Goal: Task Accomplishment & Management: Use online tool/utility

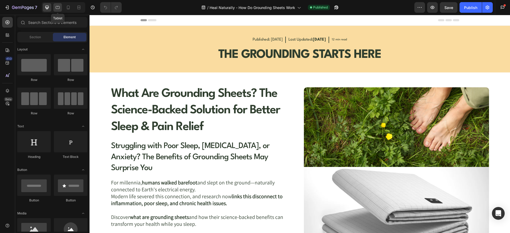
click at [59, 7] on icon at bounding box center [57, 7] width 5 height 5
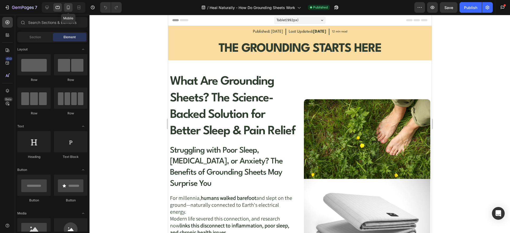
click at [66, 7] on icon at bounding box center [68, 7] width 5 height 5
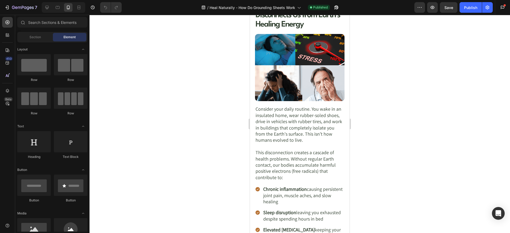
scroll to position [266, 0]
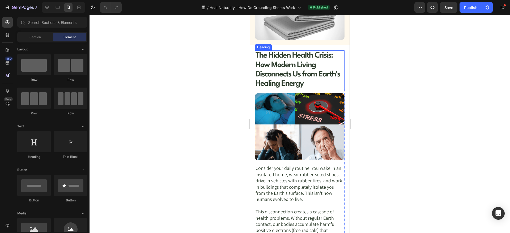
click at [286, 68] on h1 "The Hidden Health Crisis: How Modern Living Disconnects Us from Earth's Healing…" at bounding box center [300, 70] width 90 height 39
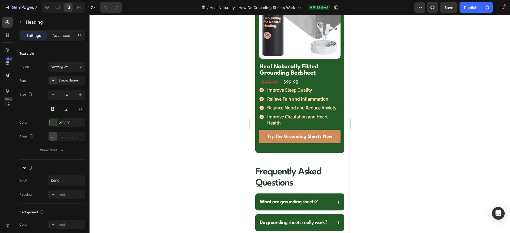
scroll to position [2725, 0]
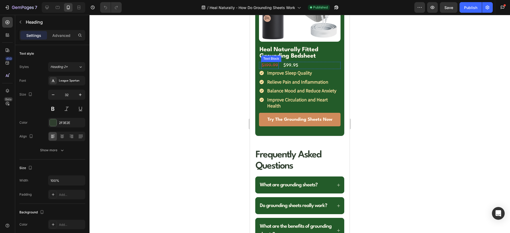
click at [275, 68] on s "$199.99" at bounding box center [270, 65] width 16 height 5
click at [58, 30] on div "Settings Advanced" at bounding box center [52, 35] width 66 height 11
click at [57, 37] on p "Advanced" at bounding box center [61, 36] width 18 height 6
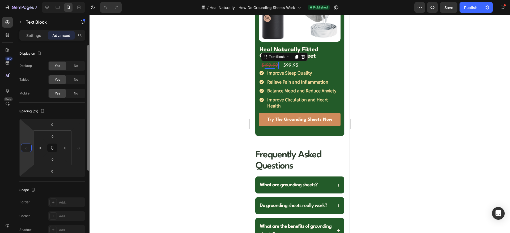
click at [28, 145] on input "8" at bounding box center [26, 148] width 8 height 8
type input "0"
click at [82, 148] on input "8" at bounding box center [78, 148] width 8 height 8
type input "0"
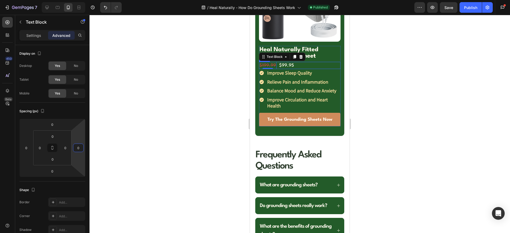
click at [298, 69] on div "$199.99 Text Block 0 $99.95 Text Block Row" at bounding box center [300, 65] width 82 height 7
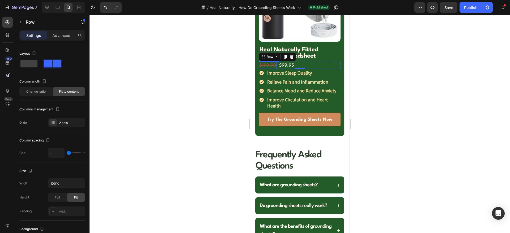
click at [269, 68] on s "$199.99" at bounding box center [268, 65] width 16 height 5
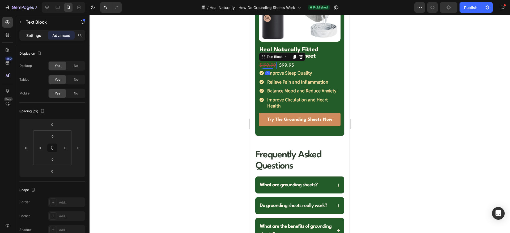
click at [35, 36] on p "Settings" at bounding box center [33, 36] width 15 height 6
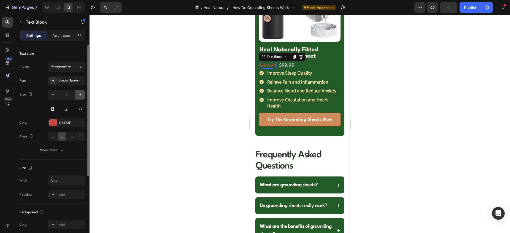
click at [81, 95] on icon "button" at bounding box center [80, 95] width 3 height 3
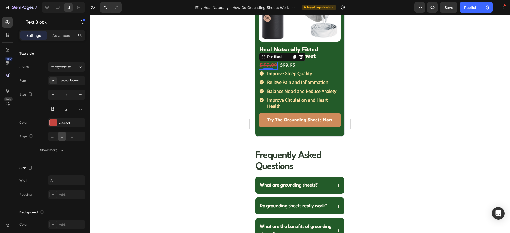
type input "20"
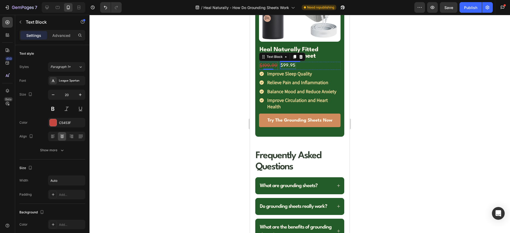
click at [290, 69] on p "$99.95" at bounding box center [288, 65] width 15 height 6
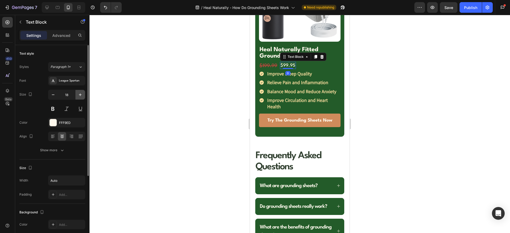
click at [78, 93] on icon "button" at bounding box center [80, 94] width 5 height 5
type input "20"
click at [264, 111] on div "Improve Circulation and Heart Health" at bounding box center [300, 103] width 82 height 14
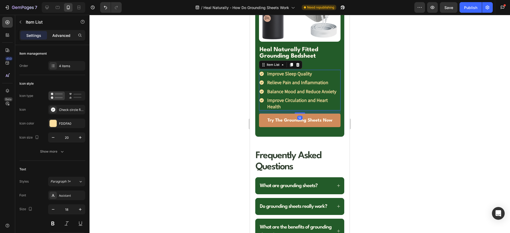
click at [60, 31] on div "Advanced" at bounding box center [61, 35] width 27 height 9
type input "100%"
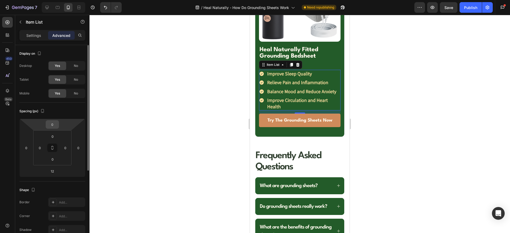
click at [53, 124] on input "0" at bounding box center [52, 125] width 11 height 8
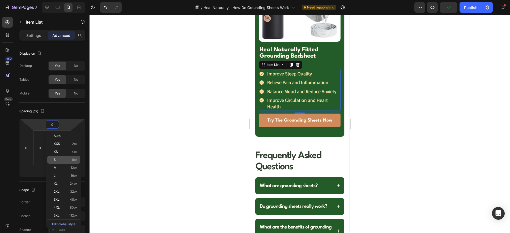
click at [63, 158] on p "S 8px" at bounding box center [66, 160] width 24 height 4
type input "8"
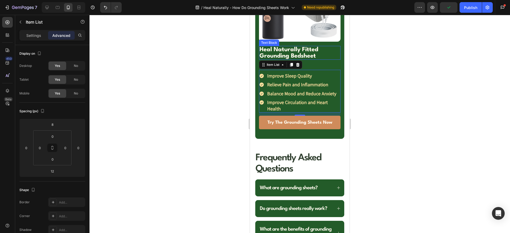
click at [326, 59] on p "Heal Naturally Fitted Grounding Bedsheet" at bounding box center [300, 53] width 81 height 13
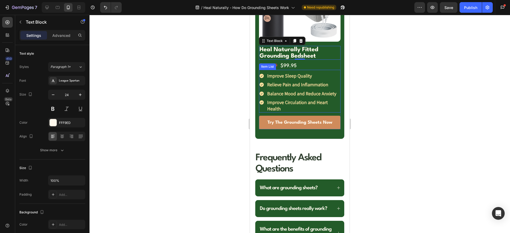
click at [262, 113] on div "Improve Circulation and Heart Health" at bounding box center [300, 106] width 82 height 14
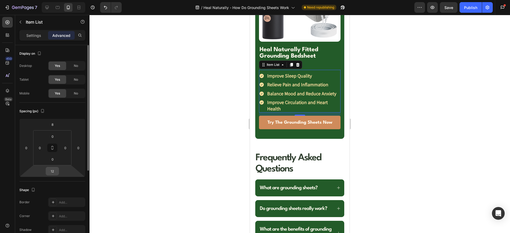
click at [54, 172] on input "12" at bounding box center [52, 171] width 11 height 8
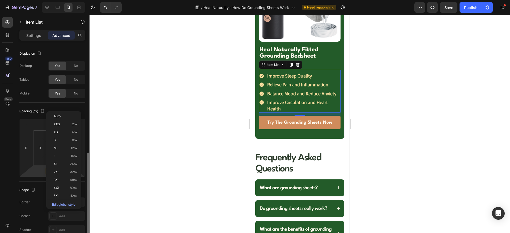
scroll to position [66, 0]
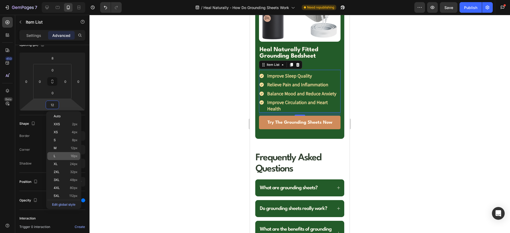
click at [65, 158] on p "L 16px" at bounding box center [66, 156] width 24 height 4
type input "16"
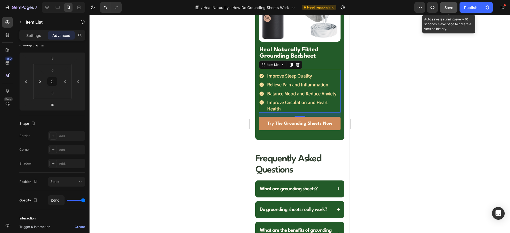
click at [447, 8] on span "Save" at bounding box center [449, 7] width 9 height 5
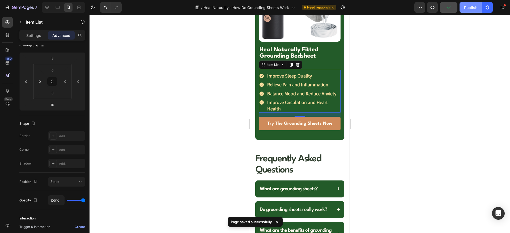
click at [469, 8] on div "Publish" at bounding box center [470, 8] width 13 height 6
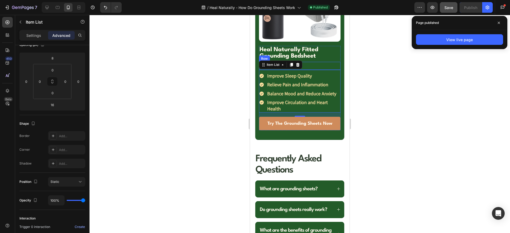
click at [325, 70] on div "$199.99 Text Block $99.95 Text Block Row" at bounding box center [300, 66] width 82 height 8
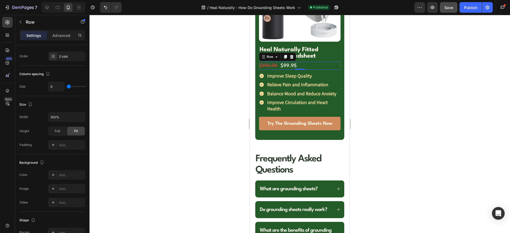
scroll to position [0, 0]
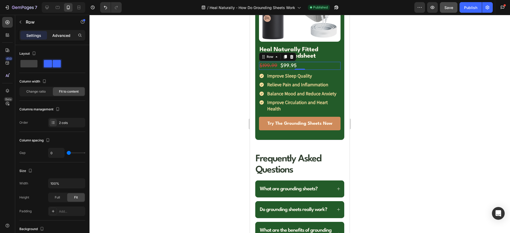
click at [59, 36] on p "Advanced" at bounding box center [61, 36] width 18 height 6
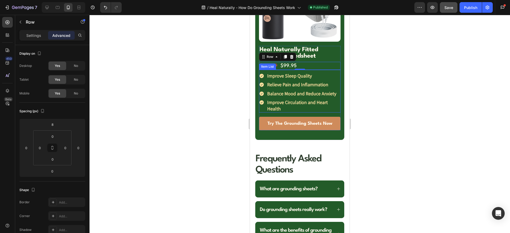
click at [264, 89] on div "Relieve Pain and Inflammation" at bounding box center [300, 85] width 82 height 8
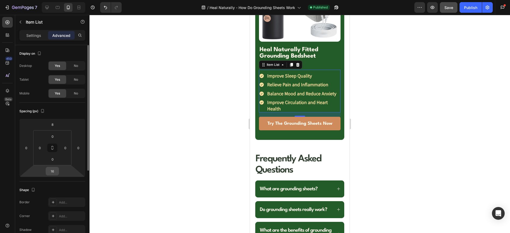
click at [59, 173] on div "16" at bounding box center [52, 171] width 13 height 9
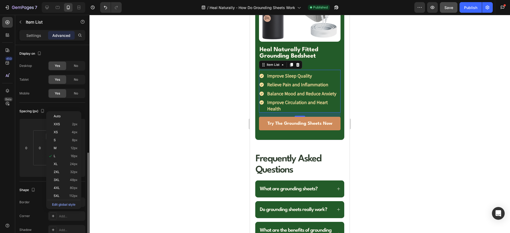
scroll to position [66, 0]
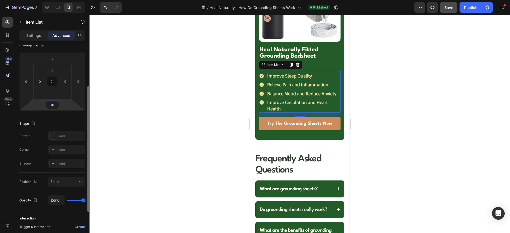
click at [54, 107] on input "16" at bounding box center [52, 105] width 11 height 8
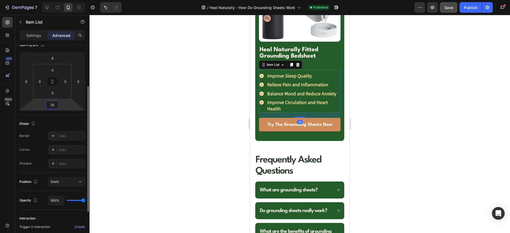
type input "20"
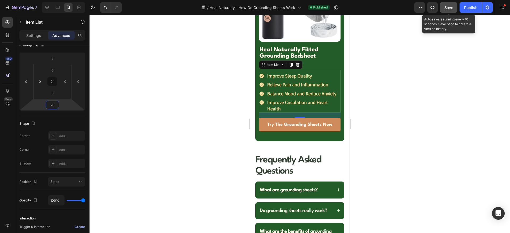
click at [451, 6] on span "Save" at bounding box center [449, 7] width 9 height 5
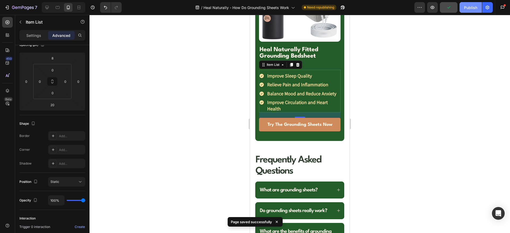
click at [464, 5] on div "Publish" at bounding box center [470, 8] width 13 height 6
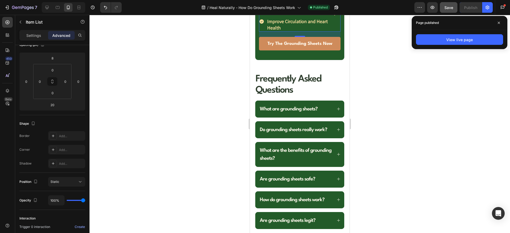
scroll to position [2858, 0]
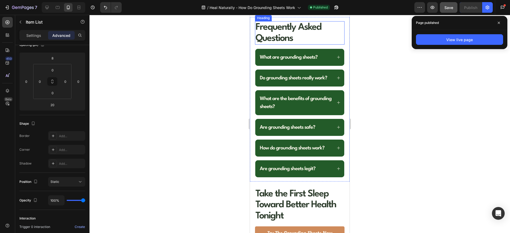
click at [299, 44] on p "Frequently Asked Questions" at bounding box center [300, 33] width 89 height 22
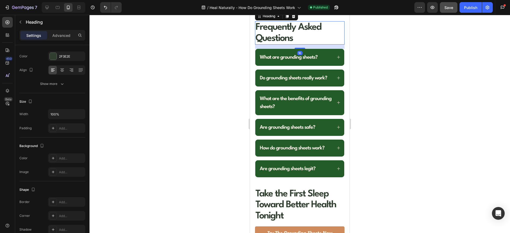
scroll to position [0, 0]
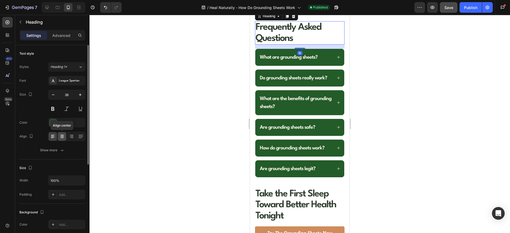
drag, startPoint x: 62, startPoint y: 137, endPoint x: 19, endPoint y: 96, distance: 59.2
click at [61, 137] on icon at bounding box center [62, 136] width 5 height 5
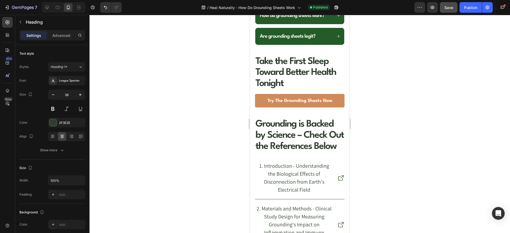
scroll to position [2991, 0]
click at [295, 90] on h2 "Take the First Sleep Toward Better Health Tonight" at bounding box center [300, 72] width 90 height 34
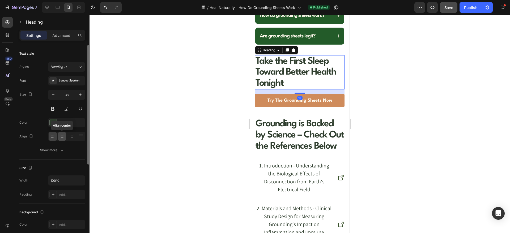
click at [62, 137] on icon at bounding box center [62, 137] width 4 height 1
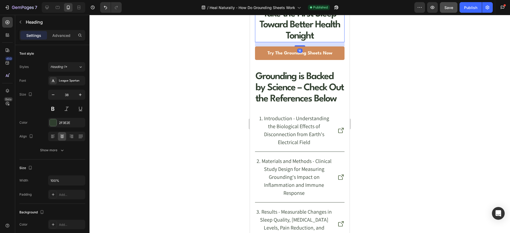
scroll to position [3057, 0]
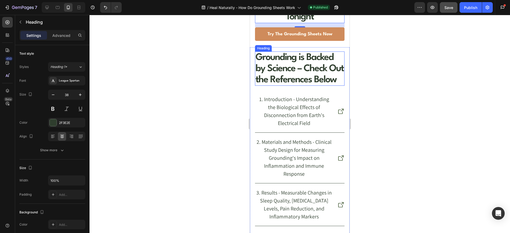
click at [282, 86] on h2 "Grounding is Backed by Science – Check Out the References Below" at bounding box center [300, 69] width 90 height 34
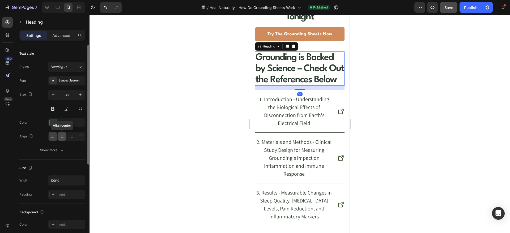
click at [61, 136] on icon at bounding box center [62, 136] width 5 height 5
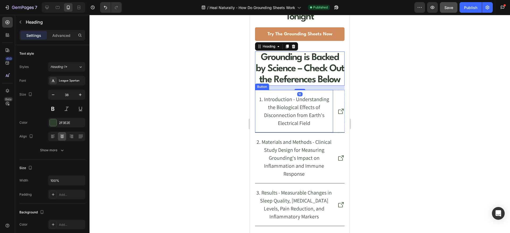
scroll to position [3123, 0]
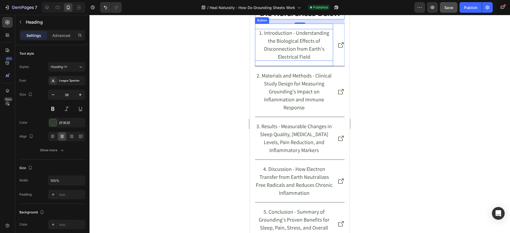
click at [274, 61] on p "1. Introduction - Understanding the Biological Effects of Disconnection from Ea…" at bounding box center [294, 45] width 78 height 32
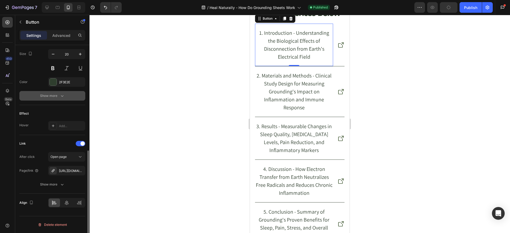
scroll to position [153, 0]
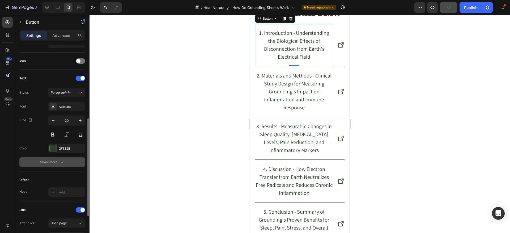
click at [64, 160] on icon "button" at bounding box center [62, 162] width 5 height 5
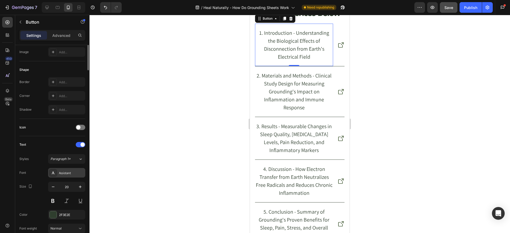
scroll to position [0, 0]
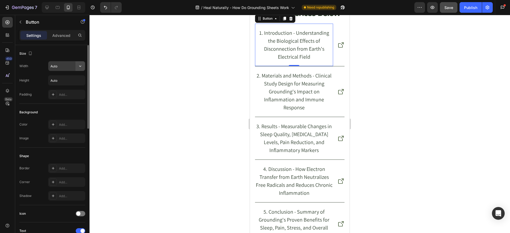
click at [85, 69] on button "button" at bounding box center [80, 66] width 10 height 10
click at [70, 79] on p "Fit content Auto" at bounding box center [65, 79] width 30 height 5
click at [81, 64] on icon "button" at bounding box center [80, 66] width 5 height 5
click at [76, 91] on span "100%" at bounding box center [76, 89] width 9 height 5
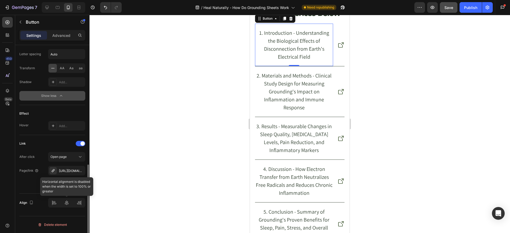
click at [56, 203] on div at bounding box center [66, 203] width 37 height 10
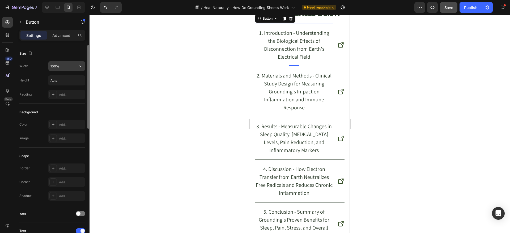
click at [80, 65] on icon "button" at bounding box center [80, 66] width 5 height 5
click at [58, 76] on div "Fit content Auto" at bounding box center [61, 80] width 44 height 10
type input "Auto"
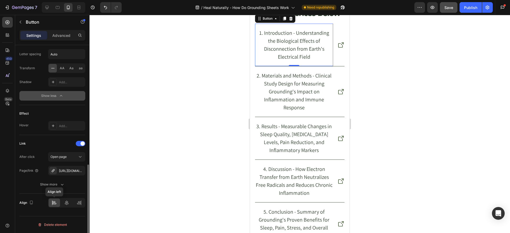
click at [53, 202] on icon at bounding box center [54, 201] width 3 height 1
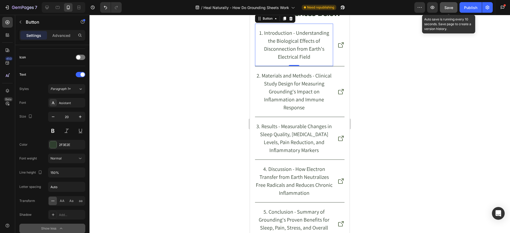
click at [452, 4] on button "Save" at bounding box center [449, 7] width 18 height 11
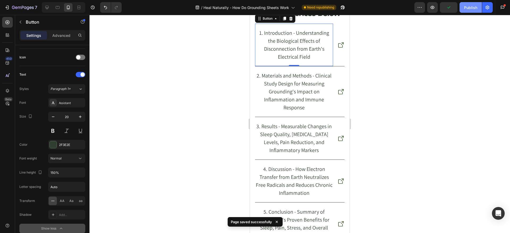
click at [471, 9] on div "Publish" at bounding box center [470, 8] width 13 height 6
